Goal: Obtain resource: Obtain resource

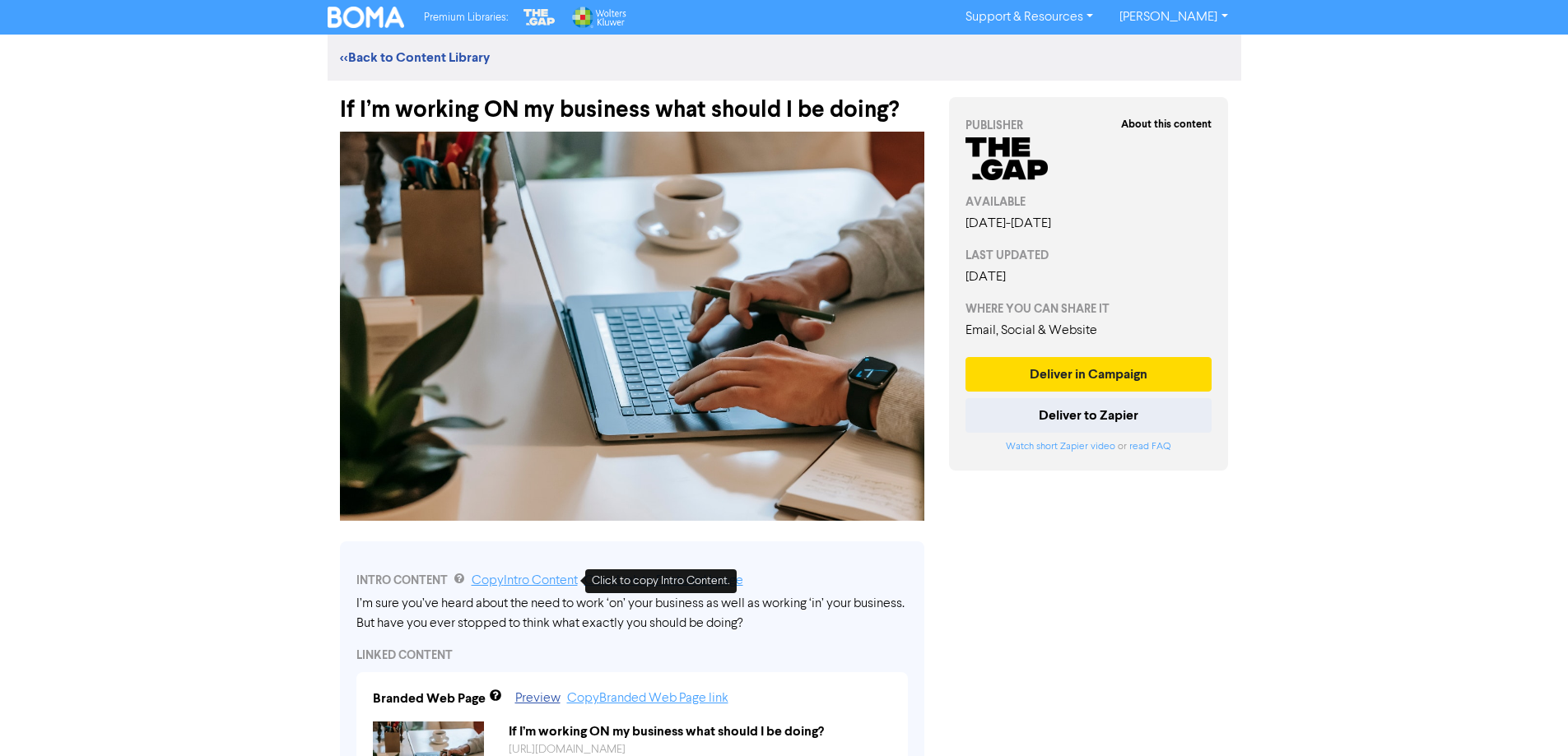
click at [533, 583] on link "Copy Intro Content" at bounding box center [525, 581] width 106 height 13
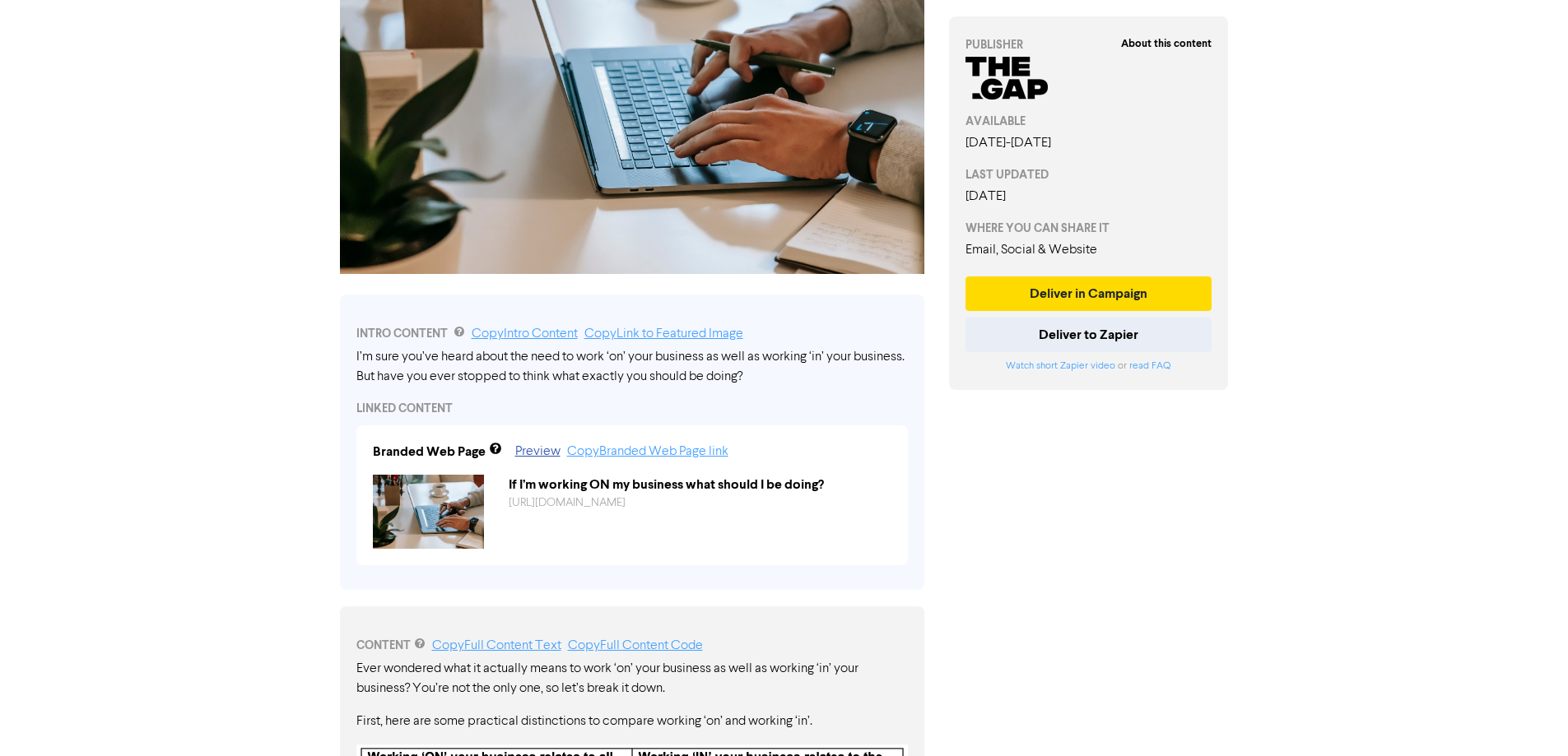
scroll to position [329, 0]
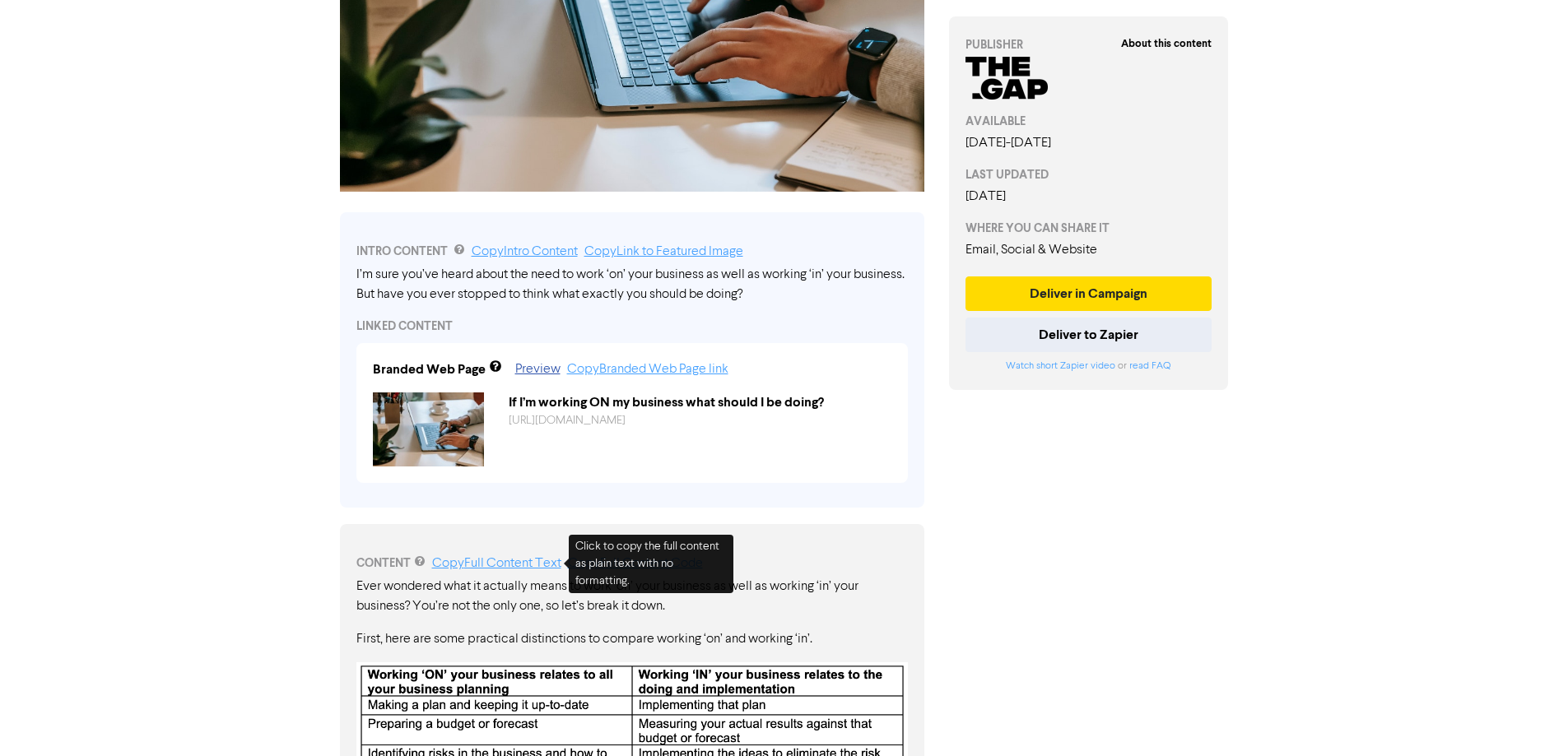
click at [509, 563] on link "Copy Full Content Text" at bounding box center [497, 564] width 129 height 13
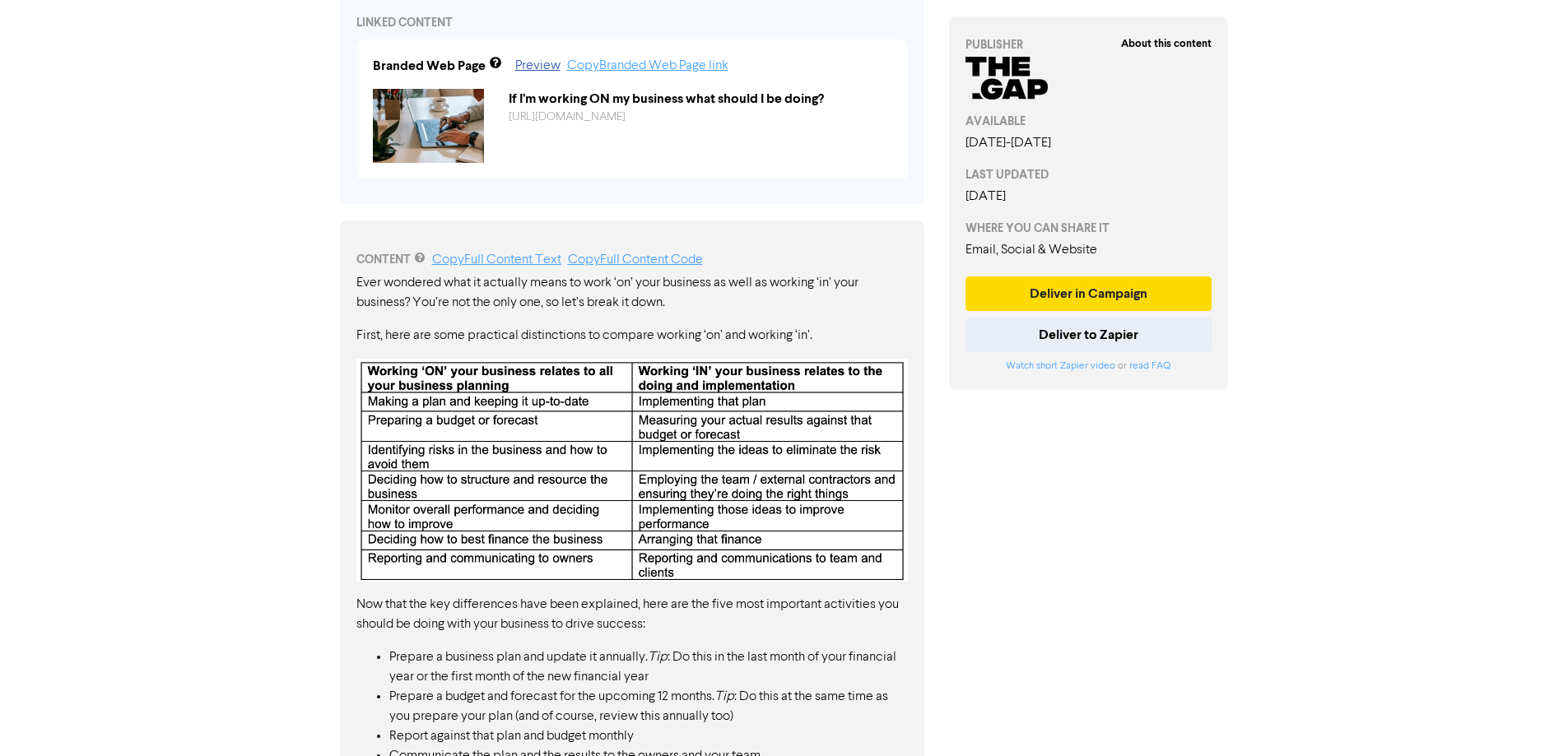
scroll to position [658, 0]
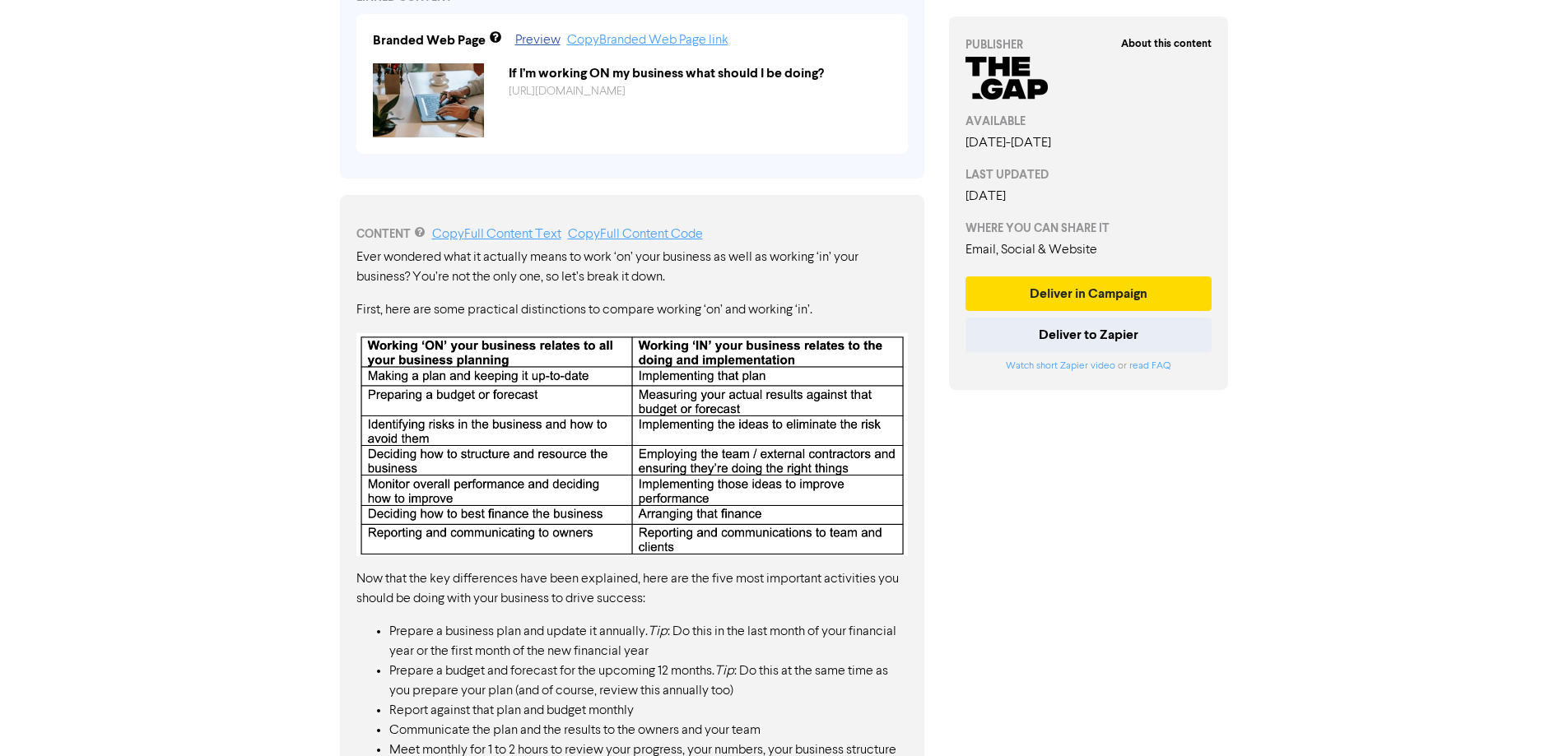
click at [392, 361] on img at bounding box center [632, 444] width 552 height 223
click at [371, 341] on img at bounding box center [632, 444] width 552 height 223
click at [365, 342] on img at bounding box center [632, 444] width 552 height 223
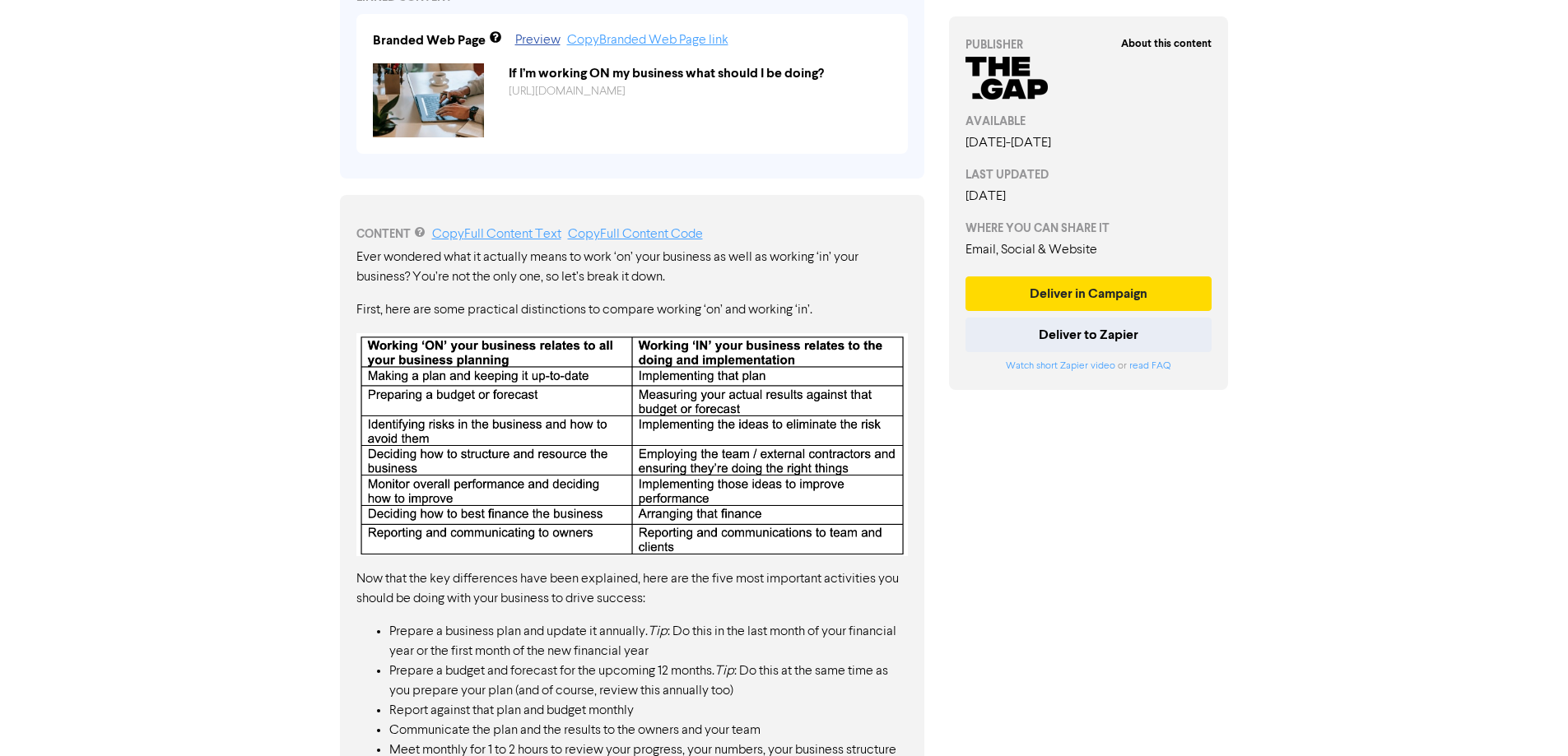
click at [367, 341] on img at bounding box center [632, 444] width 552 height 223
click at [820, 550] on img at bounding box center [632, 444] width 552 height 223
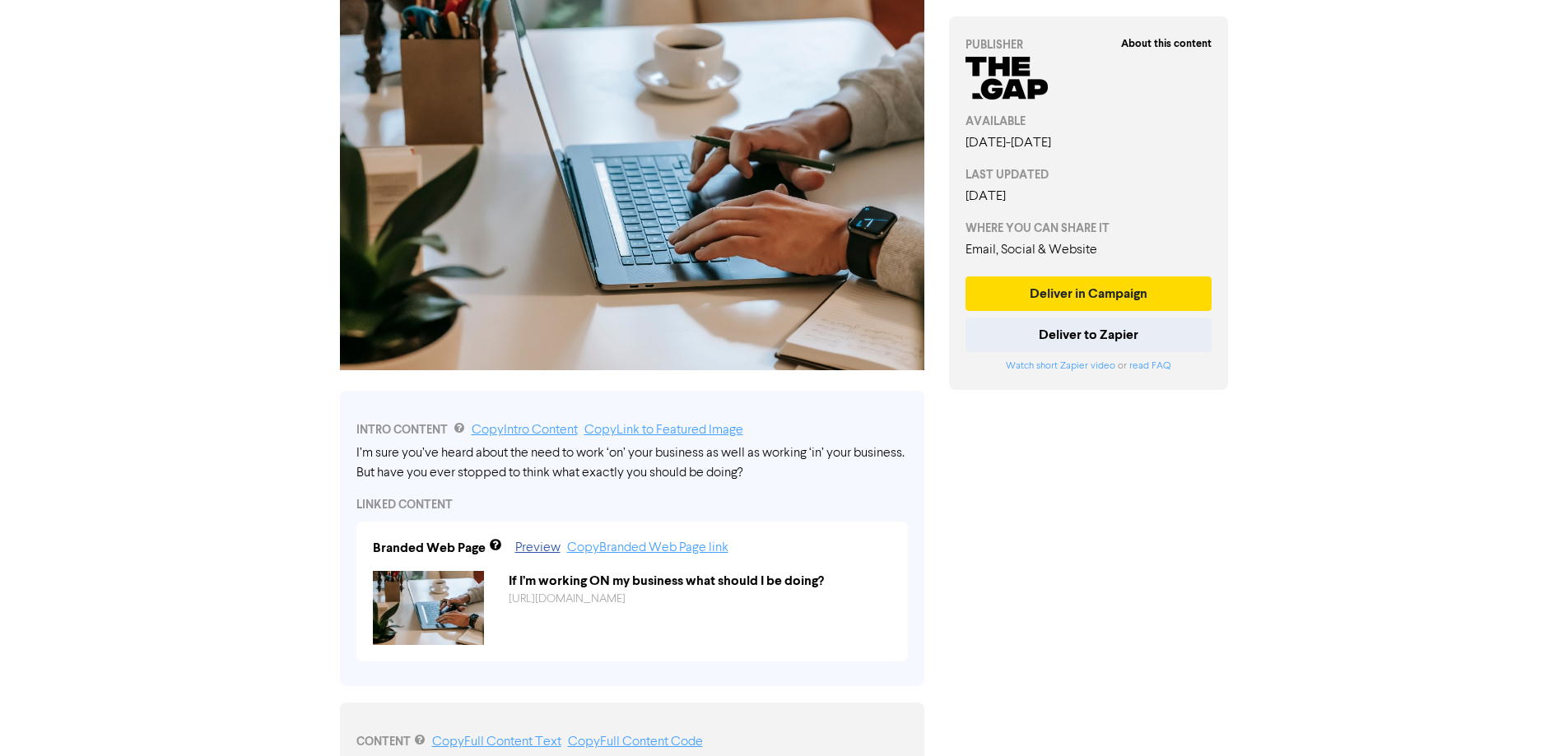
scroll to position [0, 0]
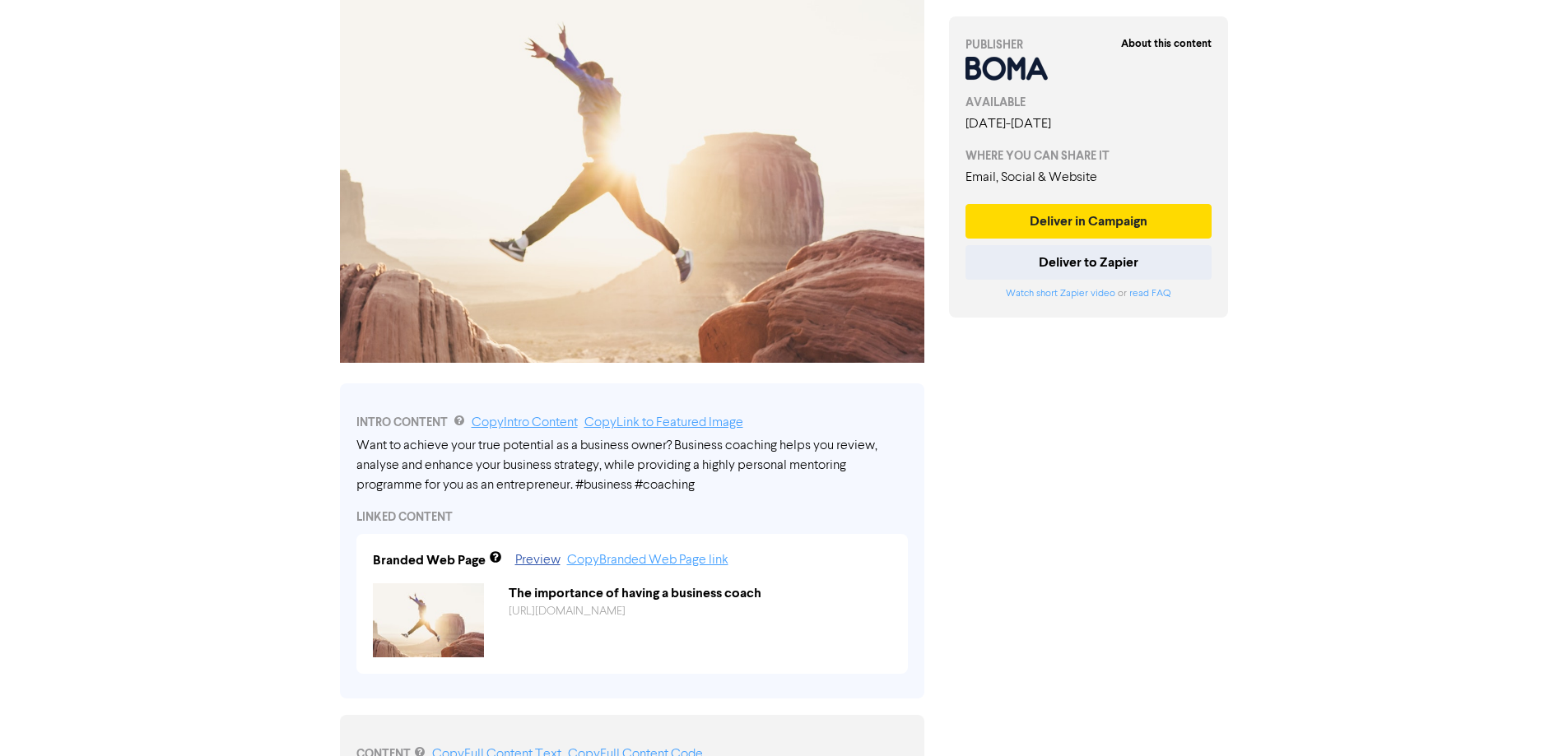
scroll to position [165, 0]
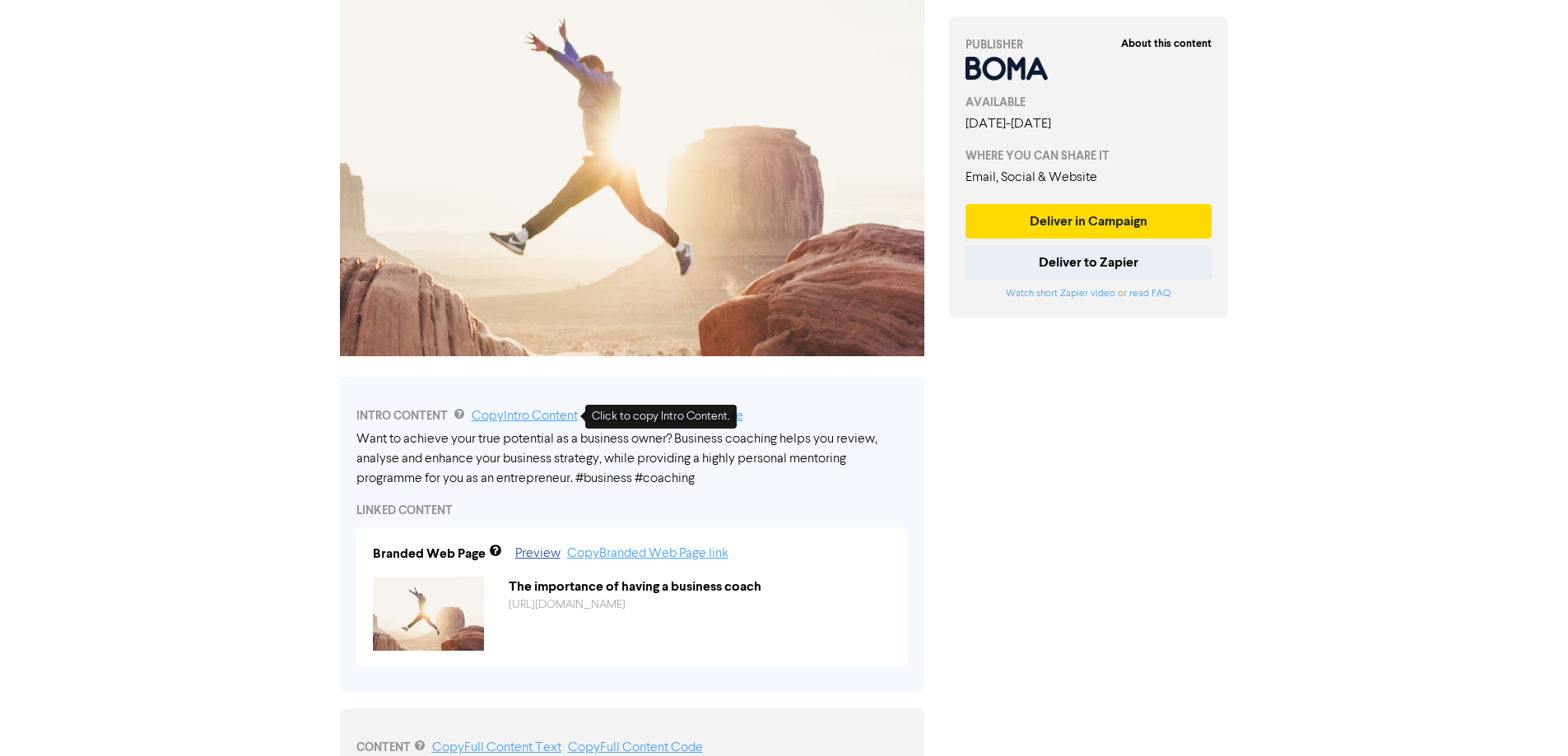
drag, startPoint x: 524, startPoint y: 416, endPoint x: 527, endPoint y: 456, distance: 40.1
click at [524, 416] on link "Copy Intro Content" at bounding box center [525, 416] width 106 height 13
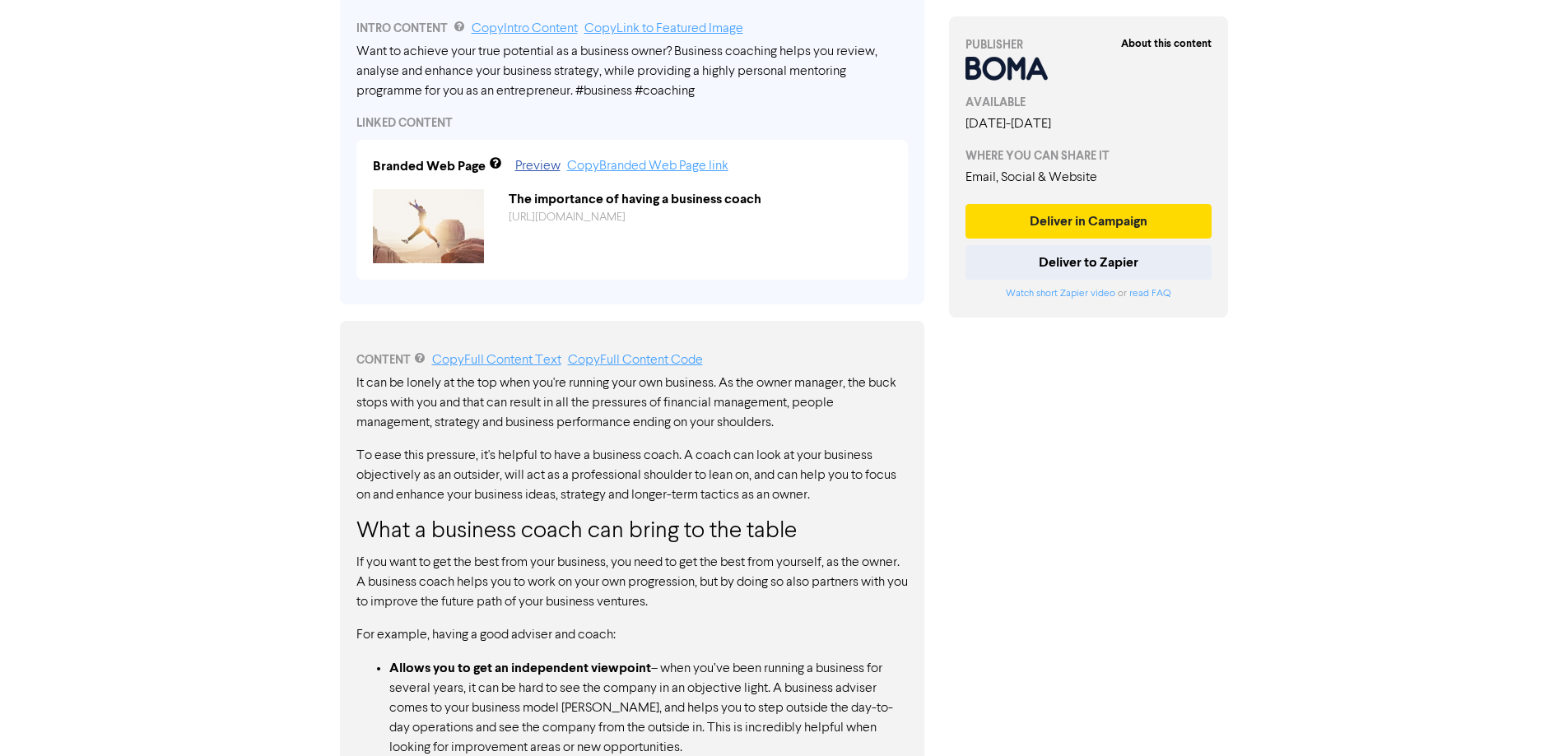
scroll to position [576, 0]
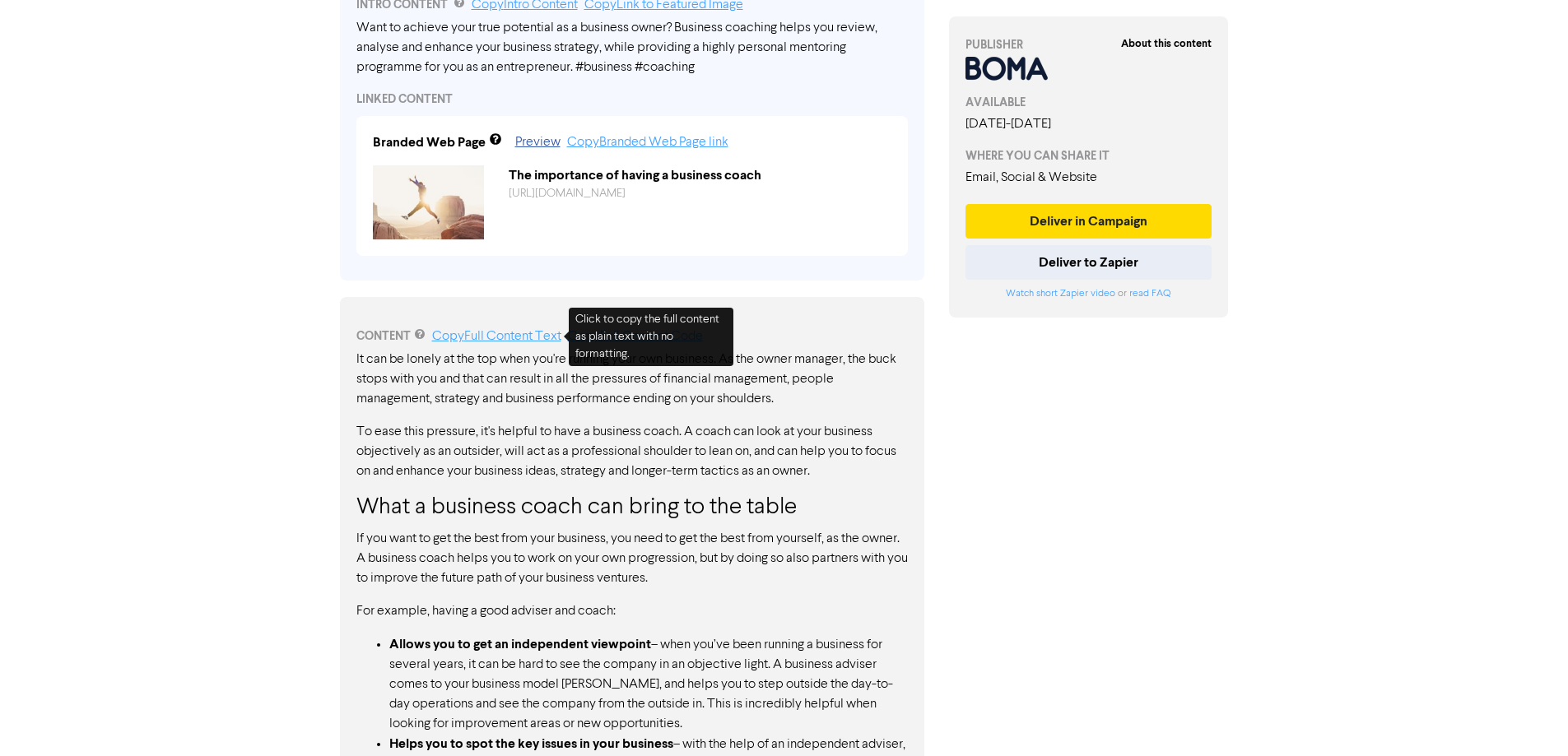
click at [530, 332] on link "Copy Full Content Text" at bounding box center [497, 336] width 129 height 13
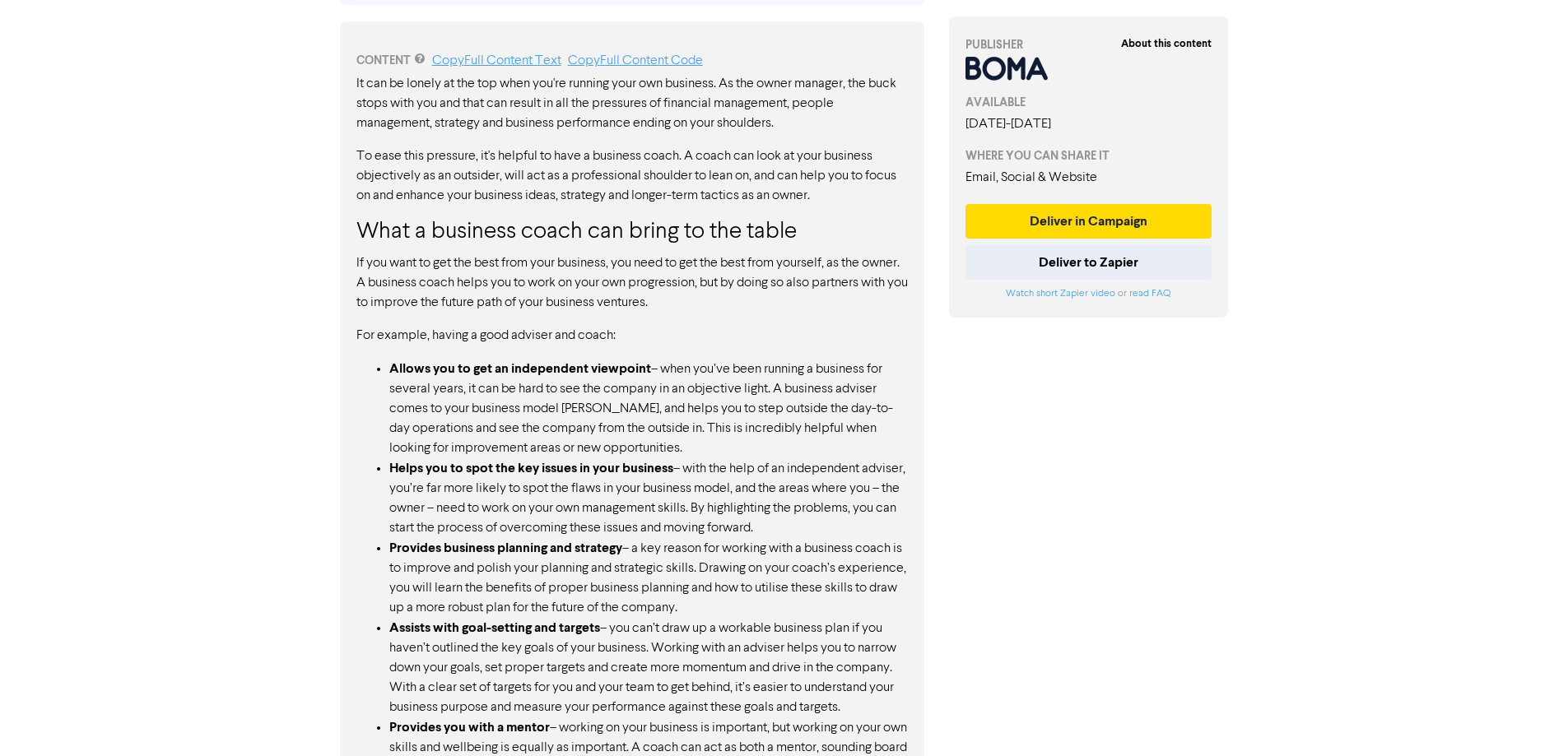
scroll to position [791, 0]
